Goal: Information Seeking & Learning: Learn about a topic

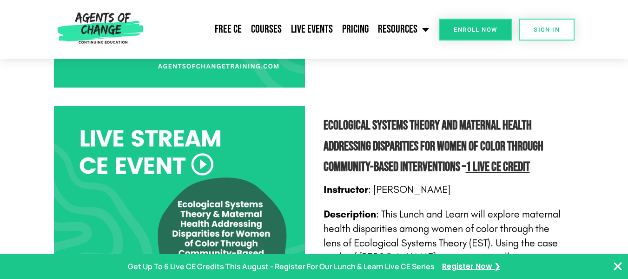
scroll to position [2031, 0]
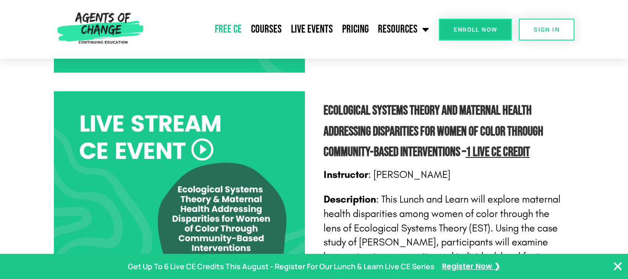
click at [227, 30] on link "Free CE" at bounding box center [228, 29] width 36 height 23
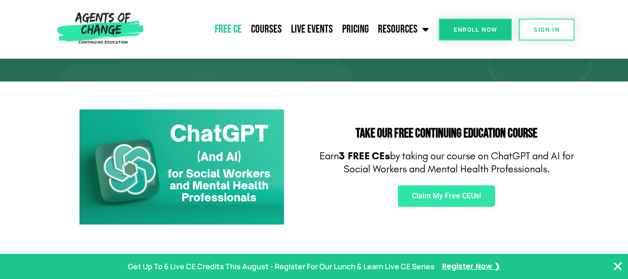
scroll to position [127, 0]
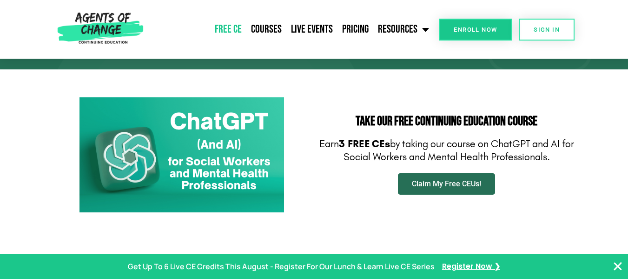
click at [459, 189] on link "Claim My Free CEUs!" at bounding box center [446, 183] width 97 height 21
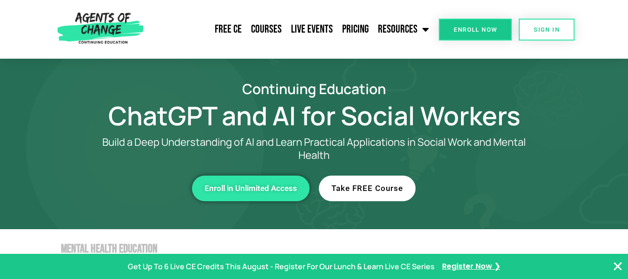
click at [388, 184] on span "Take FREE Course" at bounding box center [368, 188] width 72 height 8
click at [262, 26] on link "Courses" at bounding box center [267, 29] width 40 height 23
